Goal: Subscribe to service/newsletter

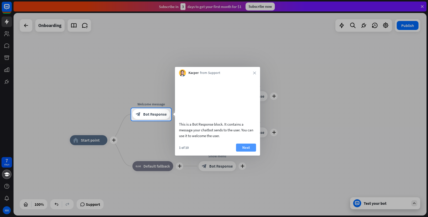
click at [248, 152] on button "Next" at bounding box center [246, 148] width 20 height 8
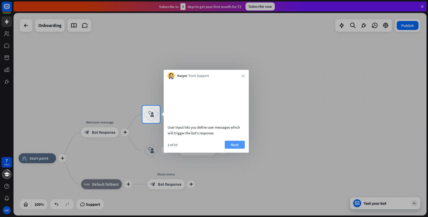
click at [241, 149] on button "Next" at bounding box center [235, 145] width 20 height 8
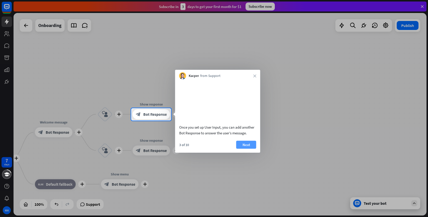
click at [246, 149] on button "Next" at bounding box center [246, 145] width 20 height 8
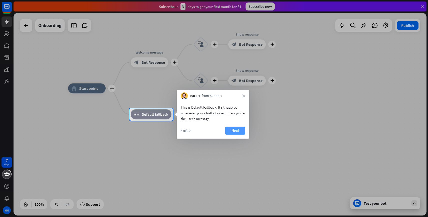
click at [238, 132] on button "Next" at bounding box center [235, 131] width 20 height 8
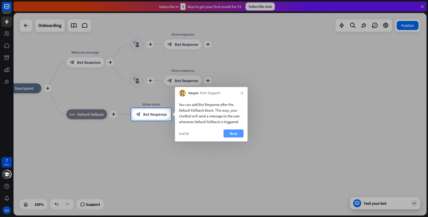
click at [239, 132] on button "Next" at bounding box center [233, 134] width 20 height 8
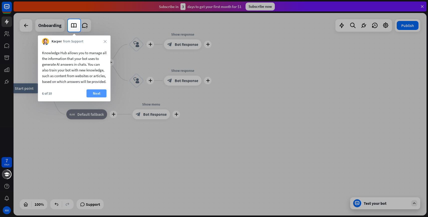
click at [96, 98] on button "Next" at bounding box center [97, 94] width 20 height 8
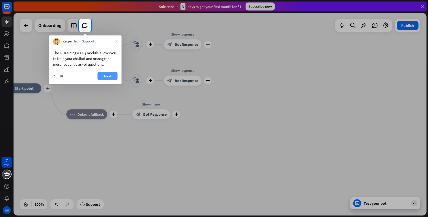
click at [107, 78] on button "Next" at bounding box center [108, 76] width 20 height 8
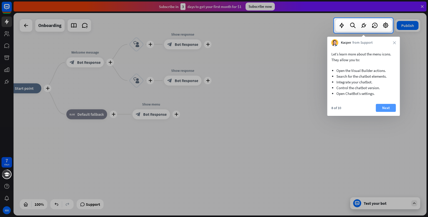
click at [391, 109] on button "Next" at bounding box center [386, 108] width 20 height 8
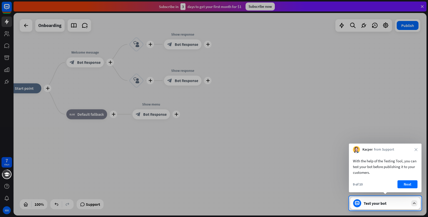
click at [412, 149] on div "Kacper from Support close" at bounding box center [385, 149] width 73 height 10
click at [414, 149] on div "Kacper from Support close" at bounding box center [385, 149] width 73 height 10
click at [415, 149] on icon "close" at bounding box center [415, 149] width 3 height 3
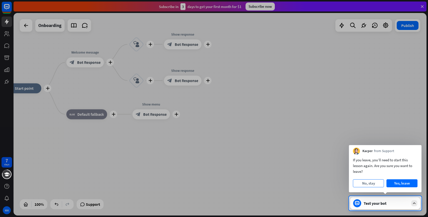
click at [381, 184] on button "No, stay" at bounding box center [368, 184] width 31 height 8
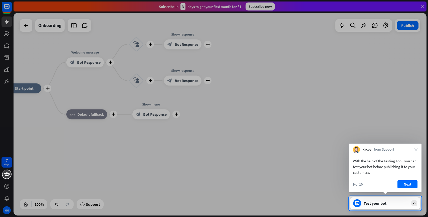
click at [405, 189] on div "9 of 10 Next" at bounding box center [385, 187] width 73 height 12
click at [409, 185] on button "Next" at bounding box center [407, 185] width 20 height 8
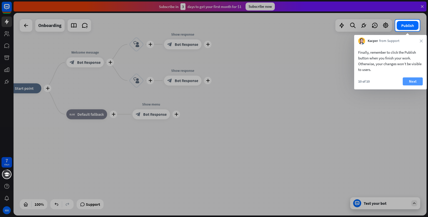
click at [411, 80] on button "Next" at bounding box center [412, 82] width 20 height 8
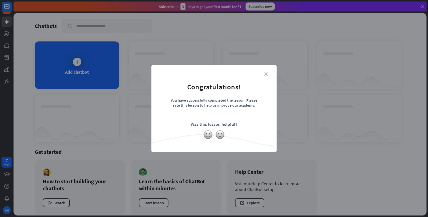
click at [264, 75] on icon "close" at bounding box center [266, 75] width 4 height 4
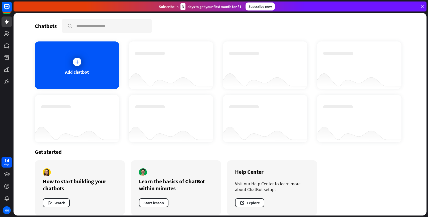
click at [261, 6] on div "Subscribe now" at bounding box center [259, 7] width 29 height 8
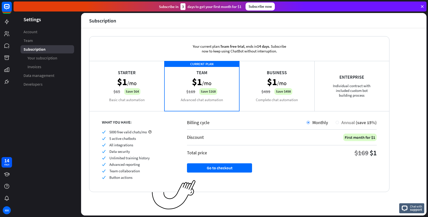
click at [339, 124] on div "Annual (save 15%)" at bounding box center [358, 123] width 38 height 6
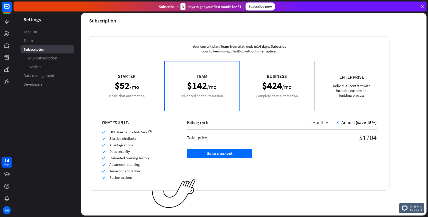
click at [309, 121] on div "Monthly" at bounding box center [316, 123] width 21 height 6
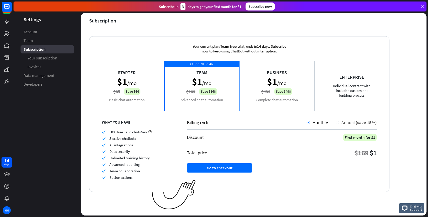
click at [340, 124] on div "Annual (save 15%)" at bounding box center [358, 123] width 38 height 6
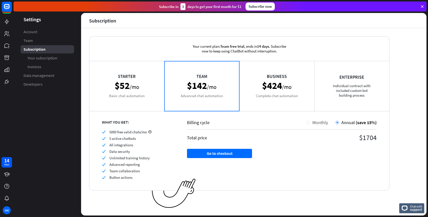
click at [310, 122] on div "Monthly" at bounding box center [319, 123] width 18 height 6
